Goal: Task Accomplishment & Management: Use online tool/utility

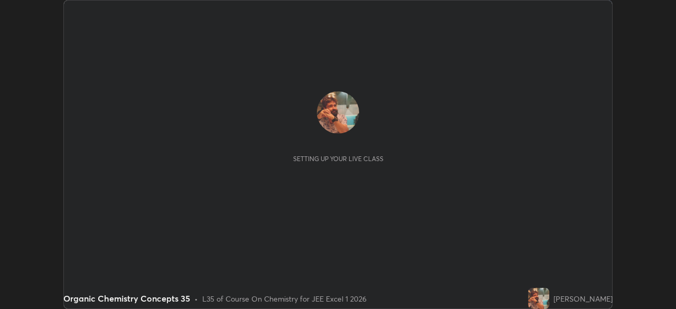
scroll to position [309, 676]
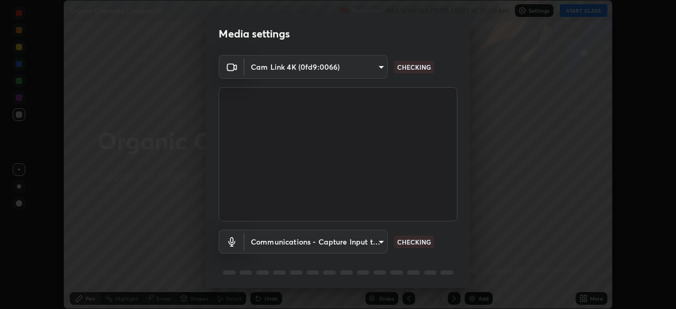
type input "134d1b19bf6860d587459906a7679876aeb3e381516b9be6bb745b9f97a347e3"
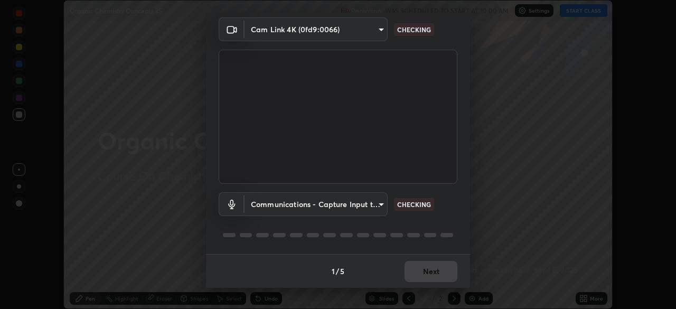
click at [294, 204] on body "Erase all Organic Chemistry Concepts 35 Recording WAS SCHEDULED TO START AT 10:…" at bounding box center [338, 154] width 676 height 309
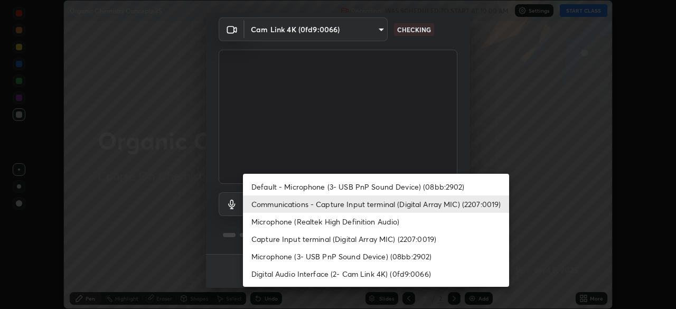
click at [281, 186] on li "Default - Microphone (3- USB PnP Sound Device) (08bb:2902)" at bounding box center [376, 186] width 266 height 17
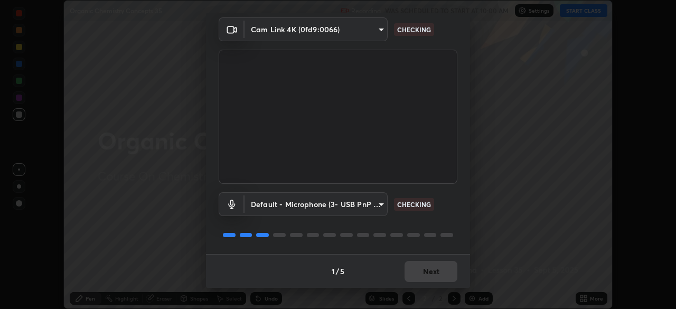
click at [283, 204] on body "Erase all Organic Chemistry Concepts 35 Recording WAS SCHEDULED TO START AT 10:…" at bounding box center [338, 154] width 676 height 309
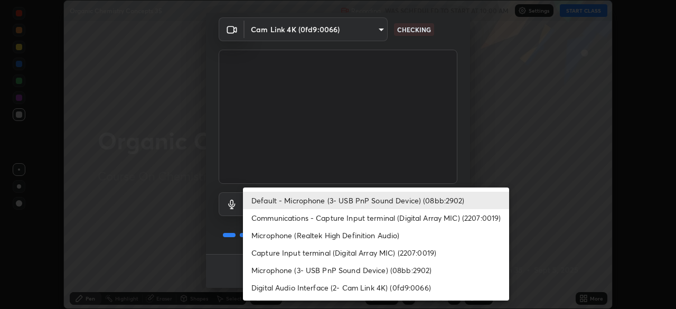
click at [279, 219] on li "Communications - Capture Input terminal (Digital Array MIC) (2207:0019)" at bounding box center [376, 217] width 266 height 17
type input "communications"
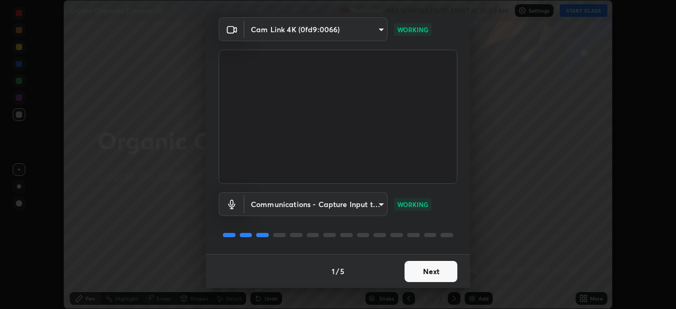
click at [426, 268] on button "Next" at bounding box center [431, 271] width 53 height 21
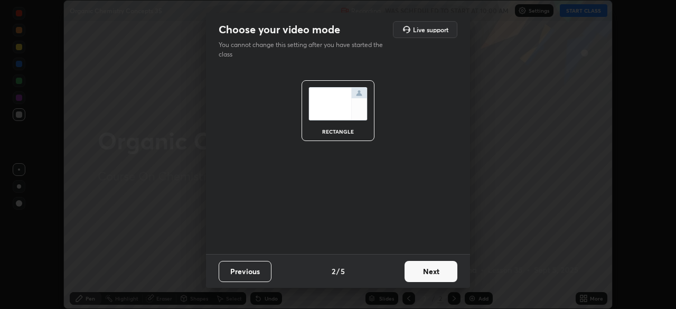
click at [427, 271] on button "Next" at bounding box center [431, 271] width 53 height 21
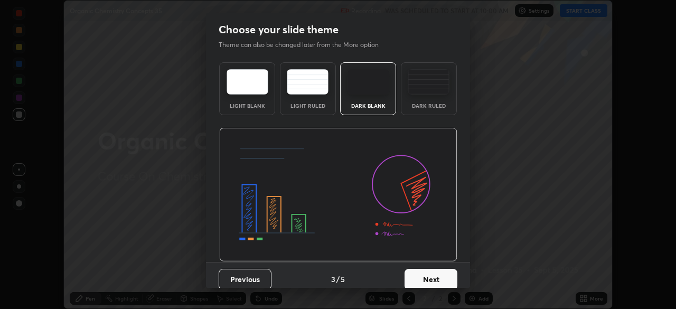
click at [427, 275] on button "Next" at bounding box center [431, 279] width 53 height 21
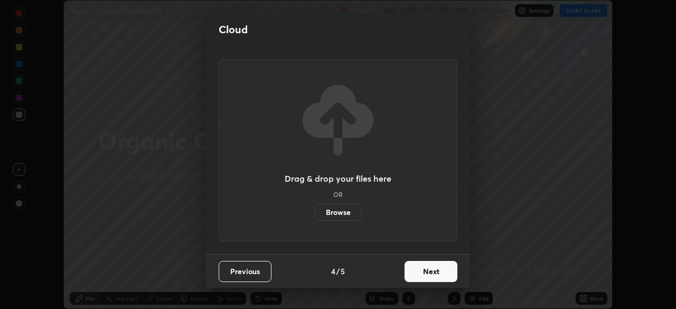
click at [425, 271] on button "Next" at bounding box center [431, 271] width 53 height 21
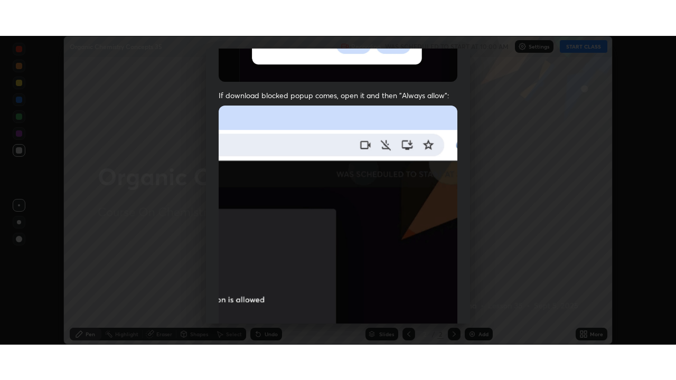
scroll to position [253, 0]
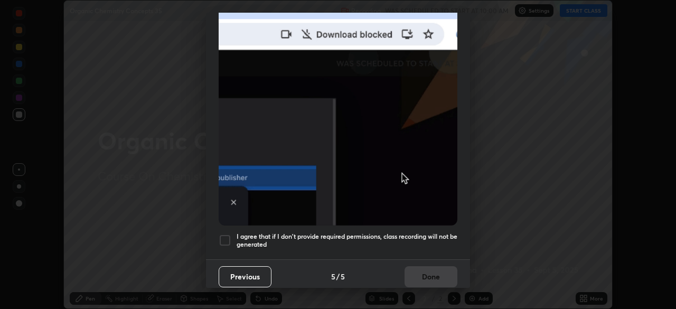
click at [224, 236] on div at bounding box center [225, 240] width 13 height 13
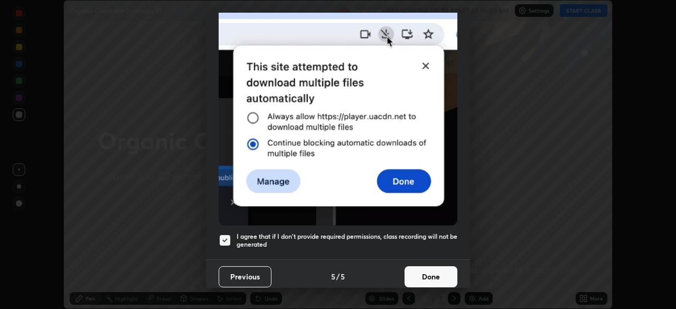
click at [430, 273] on button "Done" at bounding box center [431, 276] width 53 height 21
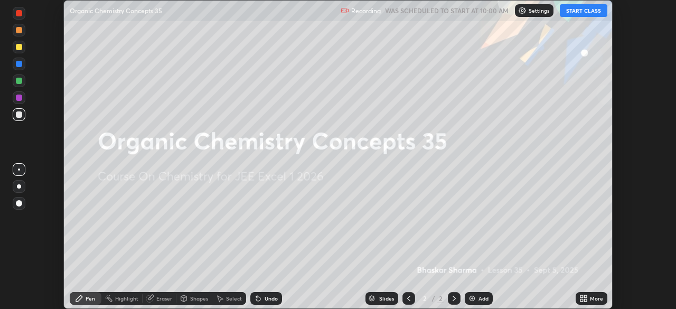
click at [487, 301] on div "Add" at bounding box center [479, 298] width 28 height 13
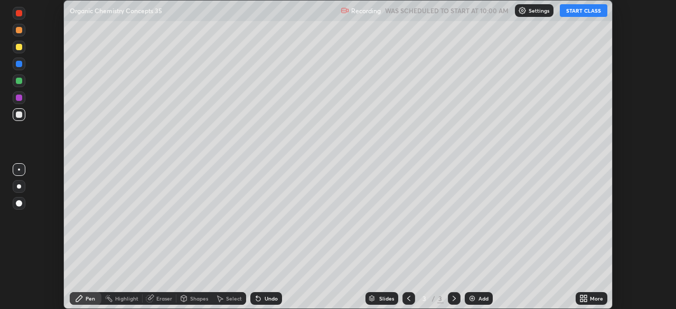
click at [598, 299] on div "More" at bounding box center [596, 298] width 13 height 5
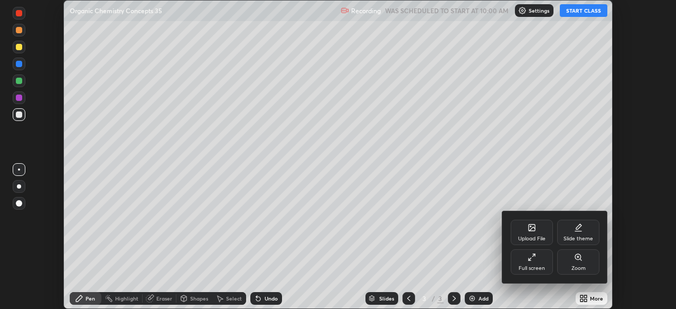
click at [529, 269] on div "Full screen" at bounding box center [532, 268] width 26 height 5
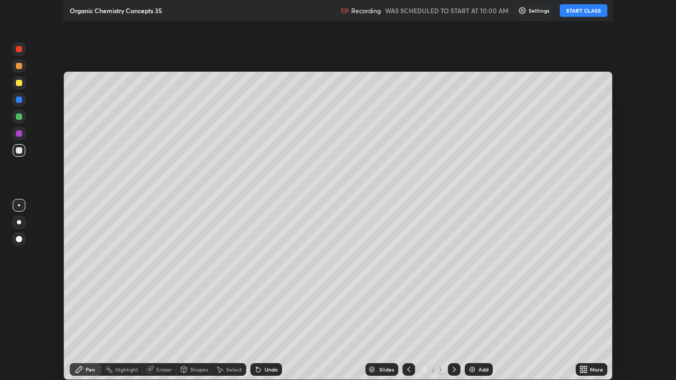
scroll to position [380, 676]
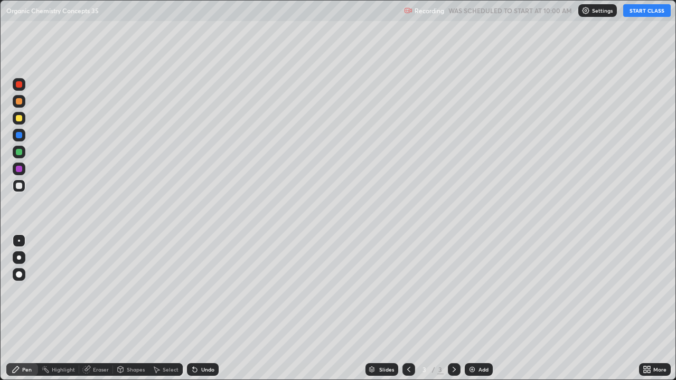
click at [650, 12] on button "START CLASS" at bounding box center [647, 10] width 48 height 13
click at [456, 308] on icon at bounding box center [454, 369] width 8 height 8
click at [483, 308] on div "Add" at bounding box center [484, 369] width 10 height 5
click at [205, 308] on div "Undo" at bounding box center [207, 369] width 13 height 5
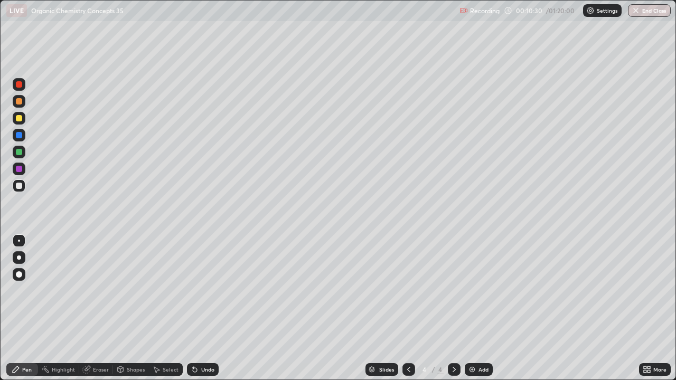
click at [20, 120] on div at bounding box center [19, 118] width 6 height 6
click at [483, 308] on div "Add" at bounding box center [484, 369] width 10 height 5
click at [208, 308] on div "Undo" at bounding box center [207, 369] width 13 height 5
click at [206, 308] on div "Undo" at bounding box center [207, 369] width 13 height 5
click at [202, 308] on div "Undo" at bounding box center [207, 369] width 13 height 5
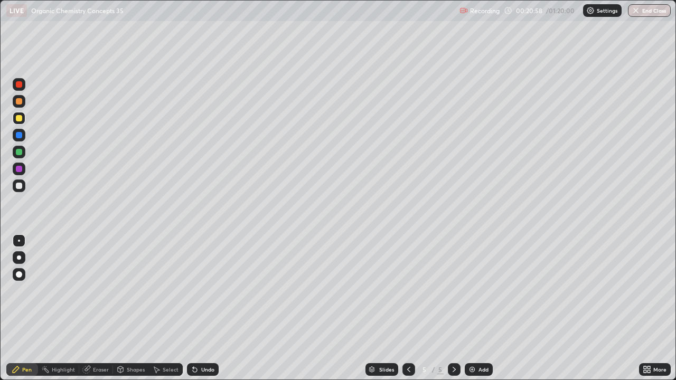
click at [482, 308] on div "Add" at bounding box center [484, 369] width 10 height 5
click at [408, 308] on icon at bounding box center [409, 369] width 8 height 8
click at [203, 308] on div "Undo" at bounding box center [207, 369] width 13 height 5
click at [454, 308] on icon at bounding box center [454, 369] width 8 height 8
click at [480, 308] on div "Add" at bounding box center [484, 369] width 10 height 5
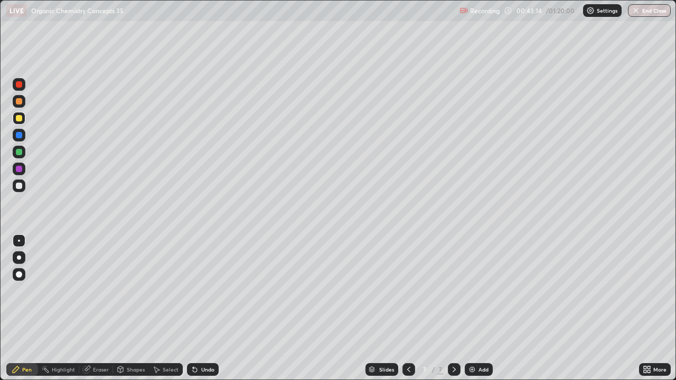
click at [480, 308] on div "Add" at bounding box center [484, 369] width 10 height 5
click at [206, 308] on div "Undo" at bounding box center [207, 369] width 13 height 5
click at [209, 308] on div "Undo" at bounding box center [207, 369] width 13 height 5
click at [20, 187] on div at bounding box center [19, 186] width 6 height 6
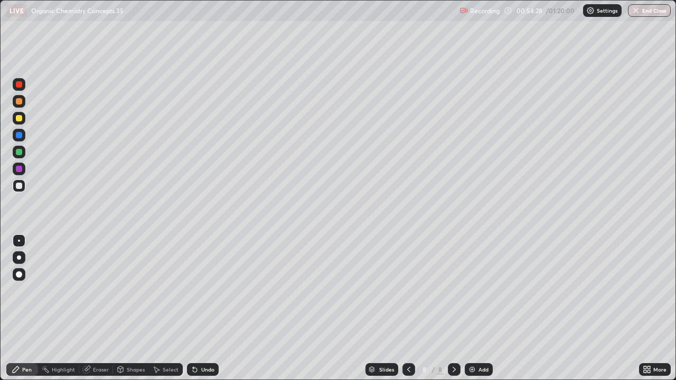
click at [452, 308] on icon at bounding box center [454, 369] width 8 height 8
click at [486, 308] on div "Add" at bounding box center [484, 369] width 10 height 5
click at [20, 120] on div at bounding box center [19, 118] width 6 height 6
click at [408, 308] on icon at bounding box center [409, 369] width 8 height 8
click at [452, 308] on icon at bounding box center [454, 369] width 8 height 8
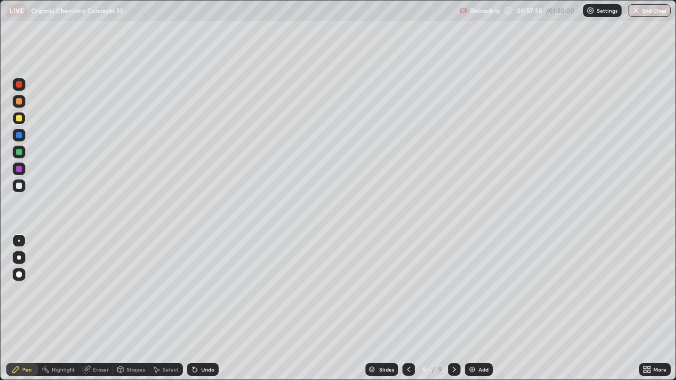
click at [484, 308] on div "Add" at bounding box center [479, 369] width 28 height 13
click at [204, 308] on div "Undo" at bounding box center [207, 369] width 13 height 5
click at [454, 308] on icon at bounding box center [454, 369] width 8 height 8
click at [483, 308] on div "Add" at bounding box center [484, 369] width 10 height 5
click at [205, 308] on div "Undo" at bounding box center [207, 369] width 13 height 5
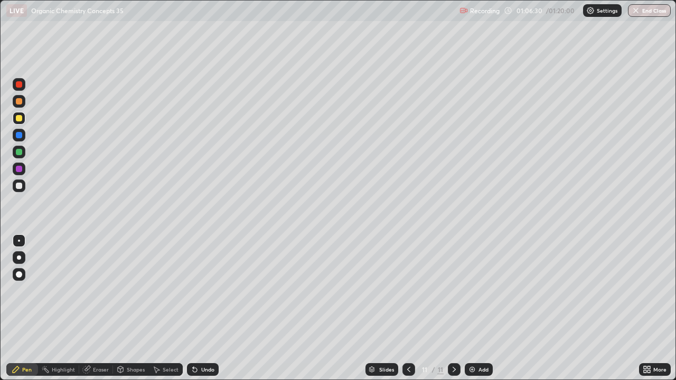
click at [407, 308] on icon at bounding box center [409, 369] width 8 height 8
click at [408, 308] on icon at bounding box center [408, 369] width 3 height 5
click at [408, 308] on icon at bounding box center [409, 369] width 8 height 8
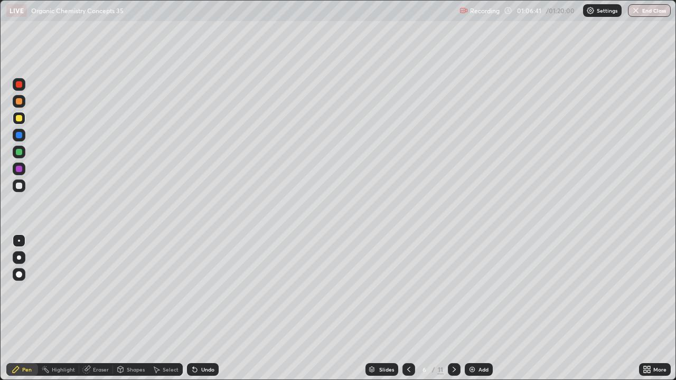
click at [408, 308] on icon at bounding box center [409, 369] width 8 height 8
click at [453, 308] on icon at bounding box center [454, 369] width 8 height 8
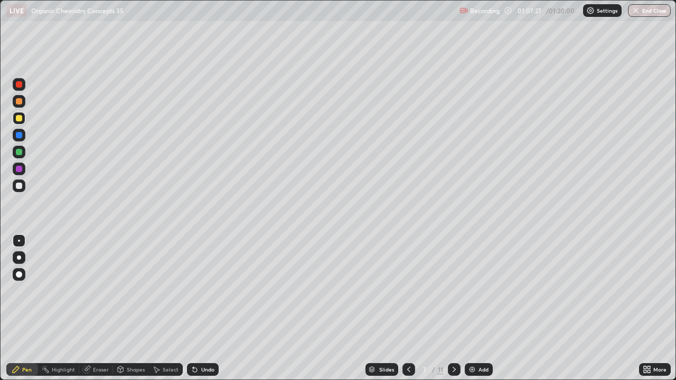
click at [453, 308] on icon at bounding box center [454, 369] width 8 height 8
click at [452, 308] on icon at bounding box center [454, 369] width 8 height 8
click at [483, 308] on div "Add" at bounding box center [484, 369] width 10 height 5
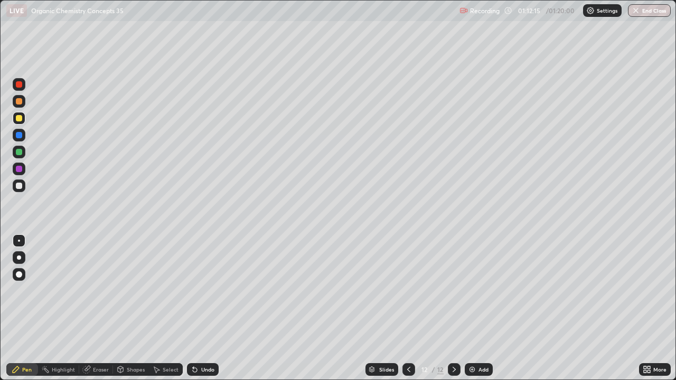
click at [408, 308] on icon at bounding box center [409, 369] width 8 height 8
click at [648, 14] on button "End Class" at bounding box center [649, 10] width 43 height 13
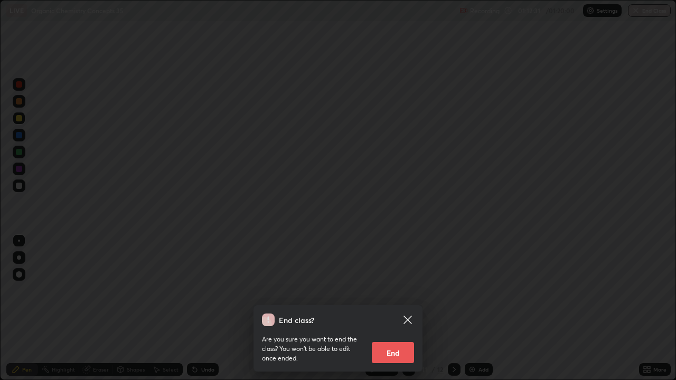
click at [411, 308] on icon at bounding box center [407, 320] width 13 height 13
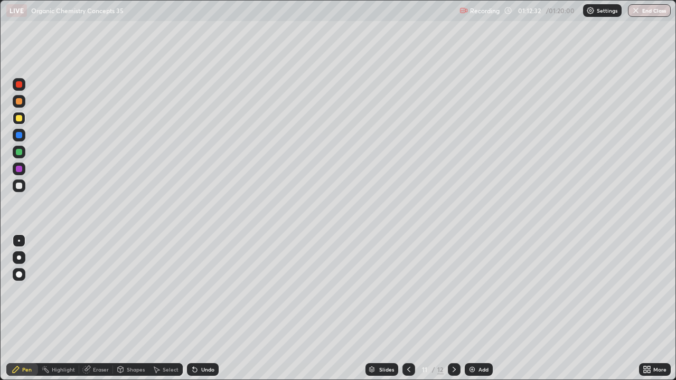
click at [407, 308] on icon at bounding box center [409, 369] width 8 height 8
click at [452, 308] on icon at bounding box center [454, 369] width 8 height 8
click at [644, 9] on button "End Class" at bounding box center [650, 10] width 42 height 13
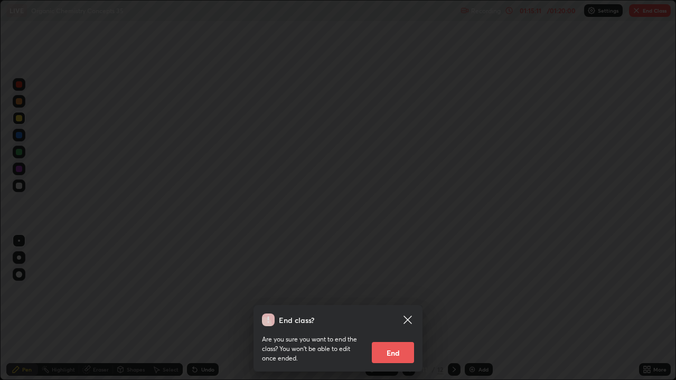
click at [386, 308] on button "End" at bounding box center [393, 352] width 42 height 21
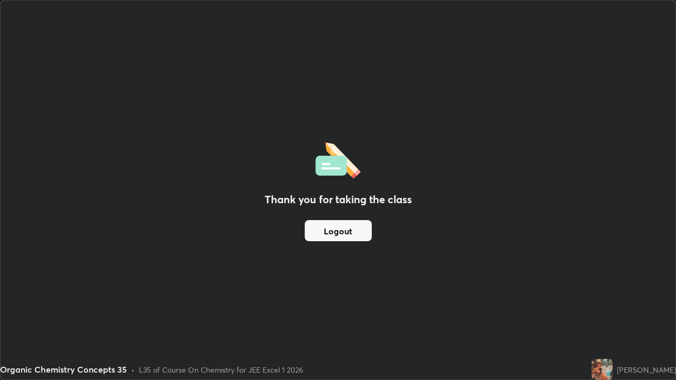
click at [342, 227] on button "Logout" at bounding box center [338, 230] width 67 height 21
